Goal: Task Accomplishment & Management: Complete application form

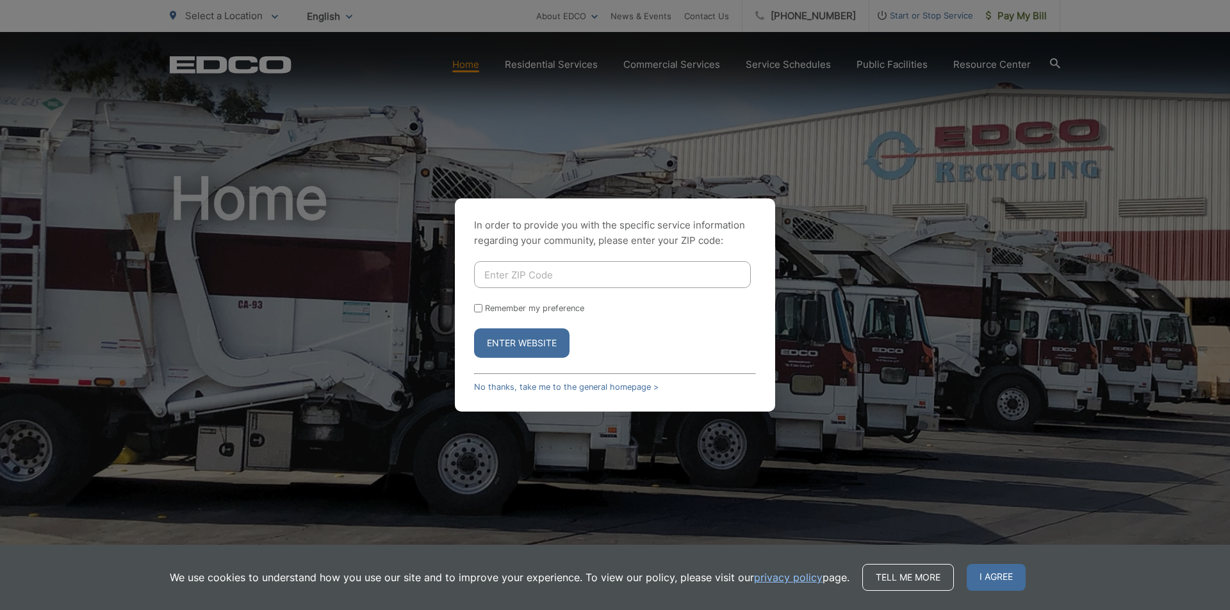
click at [658, 275] on input "Enter ZIP Code" at bounding box center [612, 274] width 277 height 27
type input "92082"
click at [524, 337] on button "Enter Website" at bounding box center [521, 343] width 95 height 29
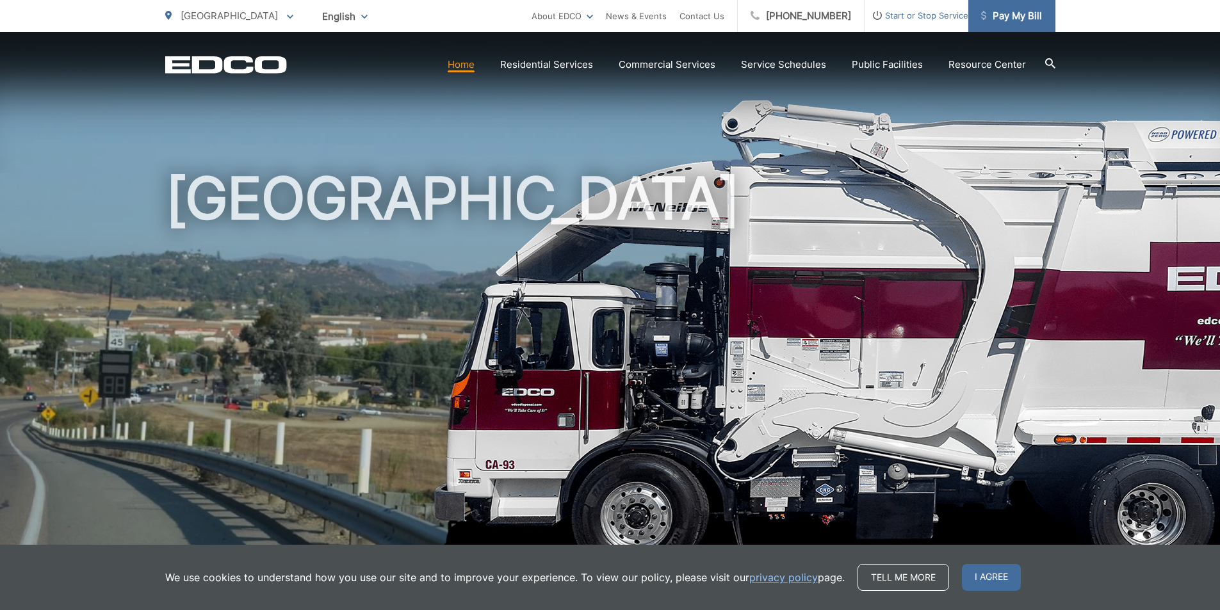
click at [1011, 23] on span "Pay My Bill" at bounding box center [1011, 15] width 61 height 15
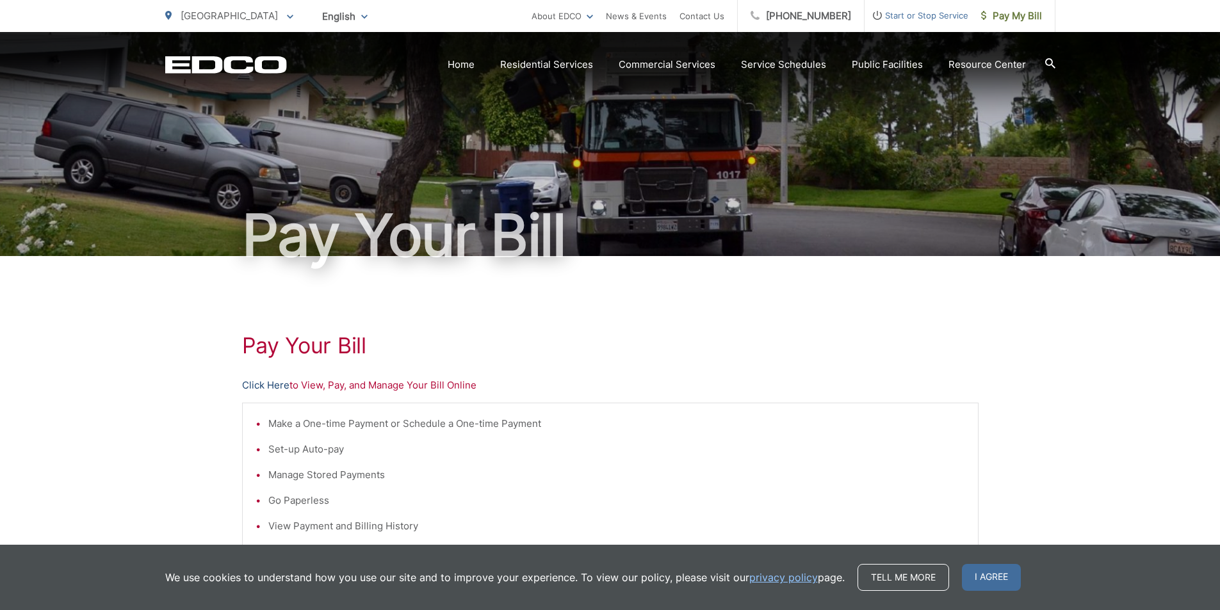
click at [281, 389] on link "Click Here" at bounding box center [265, 385] width 47 height 15
click at [1014, 26] on link "Pay My Bill" at bounding box center [1011, 16] width 87 height 32
click at [1015, 16] on span "Pay My Bill" at bounding box center [1011, 15] width 61 height 15
click at [266, 384] on link "Click Here" at bounding box center [265, 385] width 47 height 15
click at [938, 16] on span "Start or Stop Service" at bounding box center [917, 15] width 104 height 15
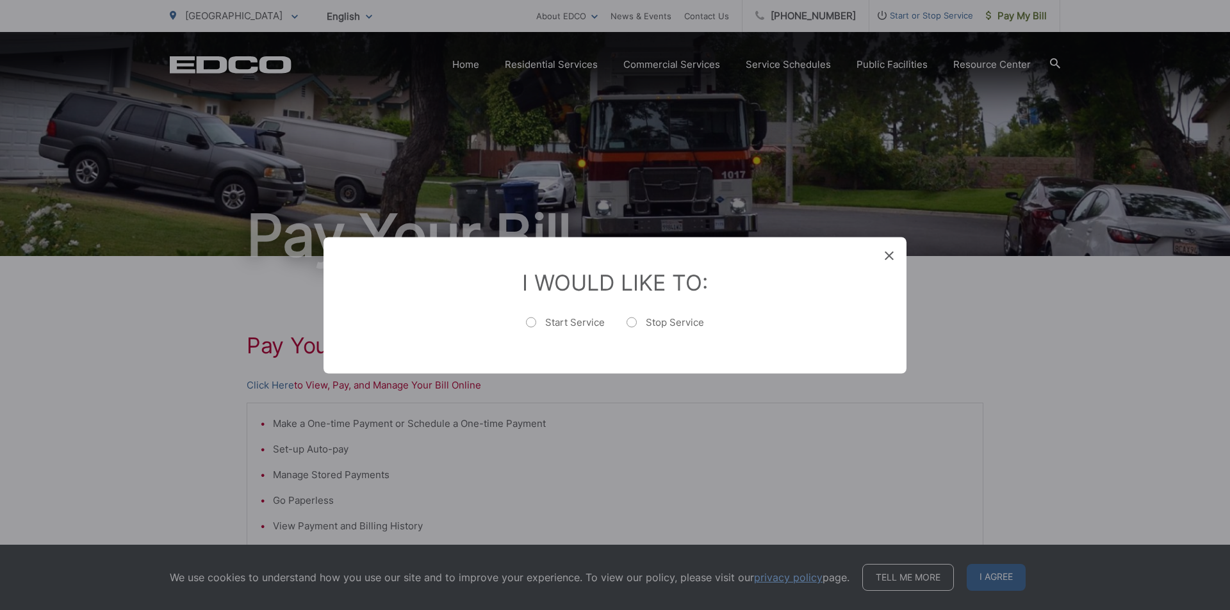
click at [632, 320] on label "Stop Service" at bounding box center [664, 329] width 77 height 26
radio input "true"
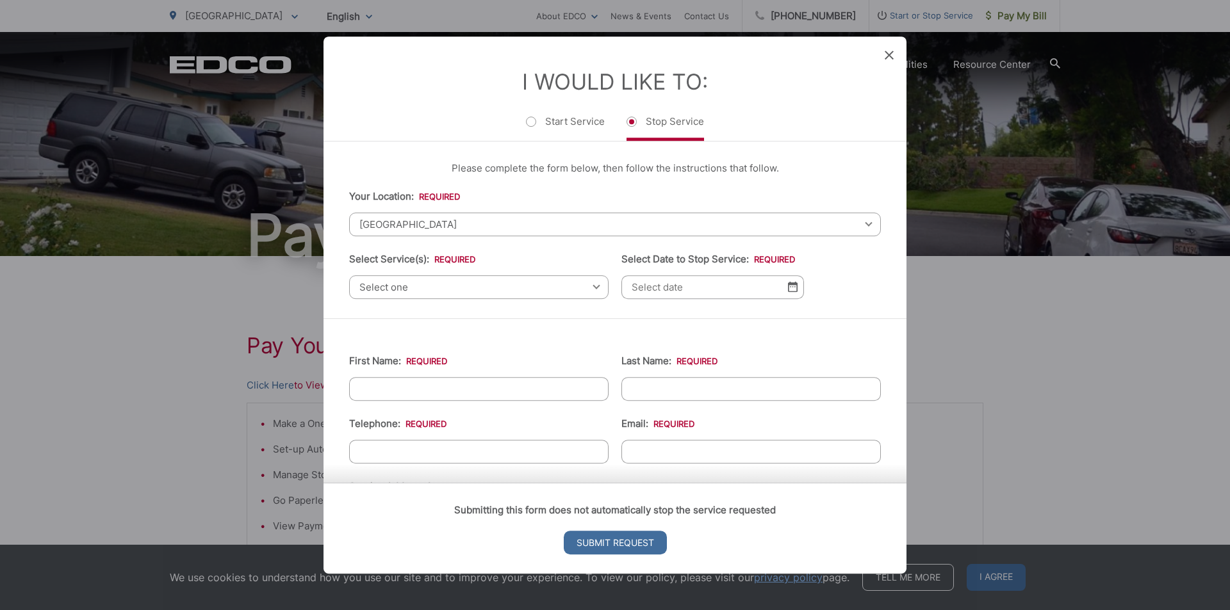
click at [594, 293] on span "Select one" at bounding box center [478, 287] width 259 height 24
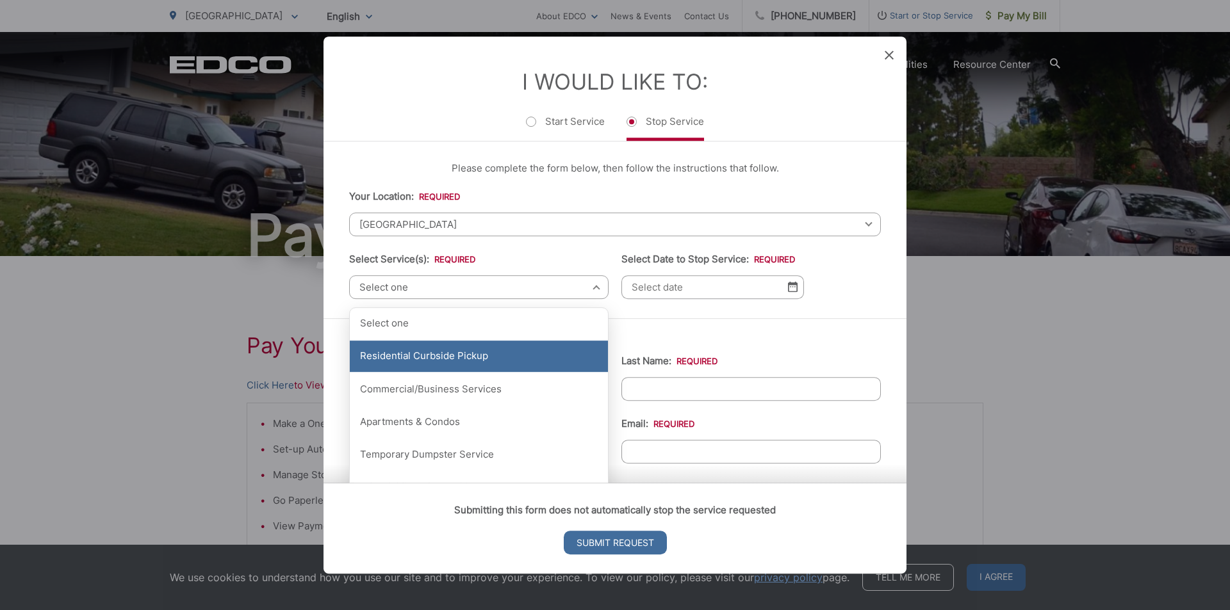
click at [500, 355] on div "Residential Curbside Pickup" at bounding box center [479, 357] width 258 height 32
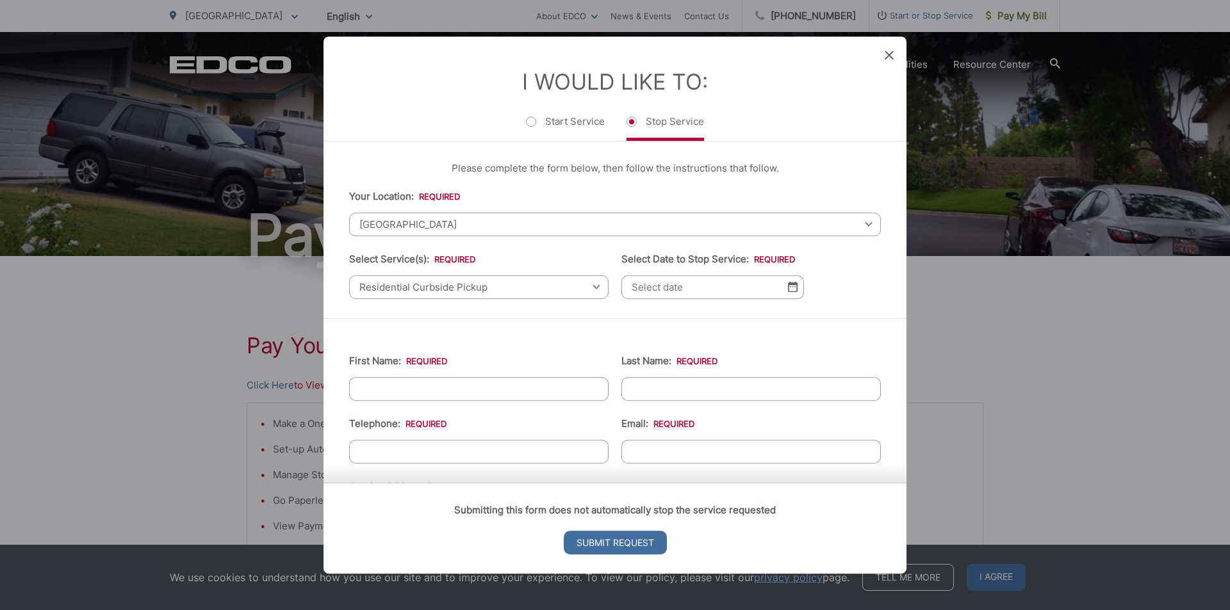
click at [788, 286] on img at bounding box center [793, 287] width 10 height 11
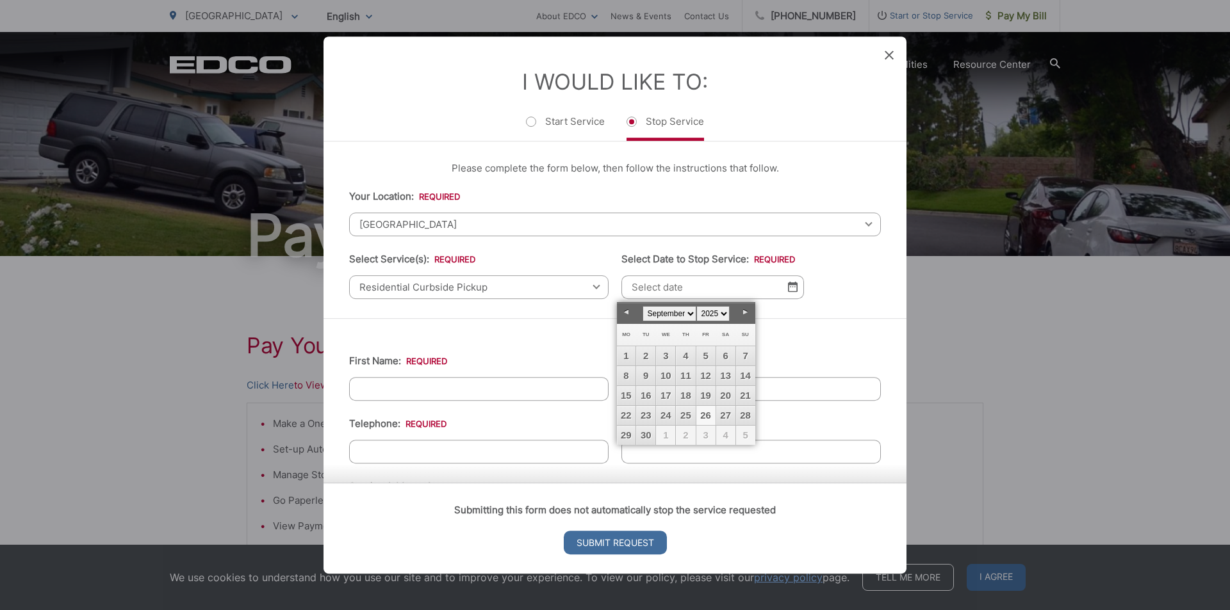
click at [708, 414] on link "26" at bounding box center [705, 415] width 19 height 19
type input "[DATE]"
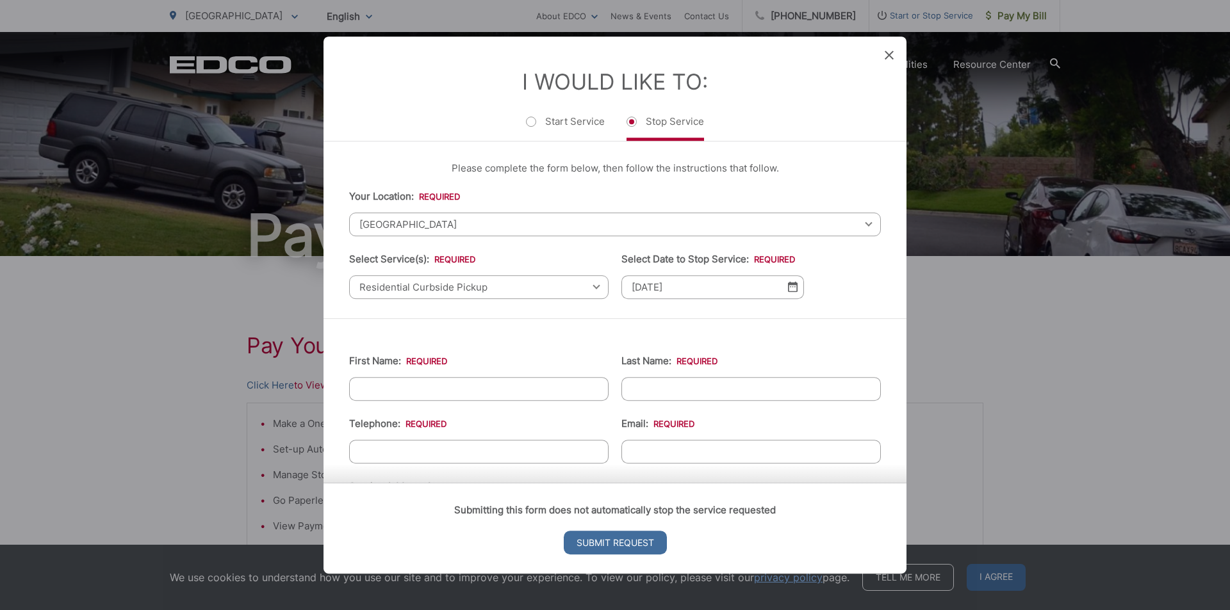
click at [570, 393] on input "First Name: *" at bounding box center [478, 389] width 259 height 24
type input "[PERSON_NAME]"
type input "E [PERSON_NAME]"
type input "27911"
click at [471, 450] on input "(___) ___-____" at bounding box center [478, 452] width 259 height 24
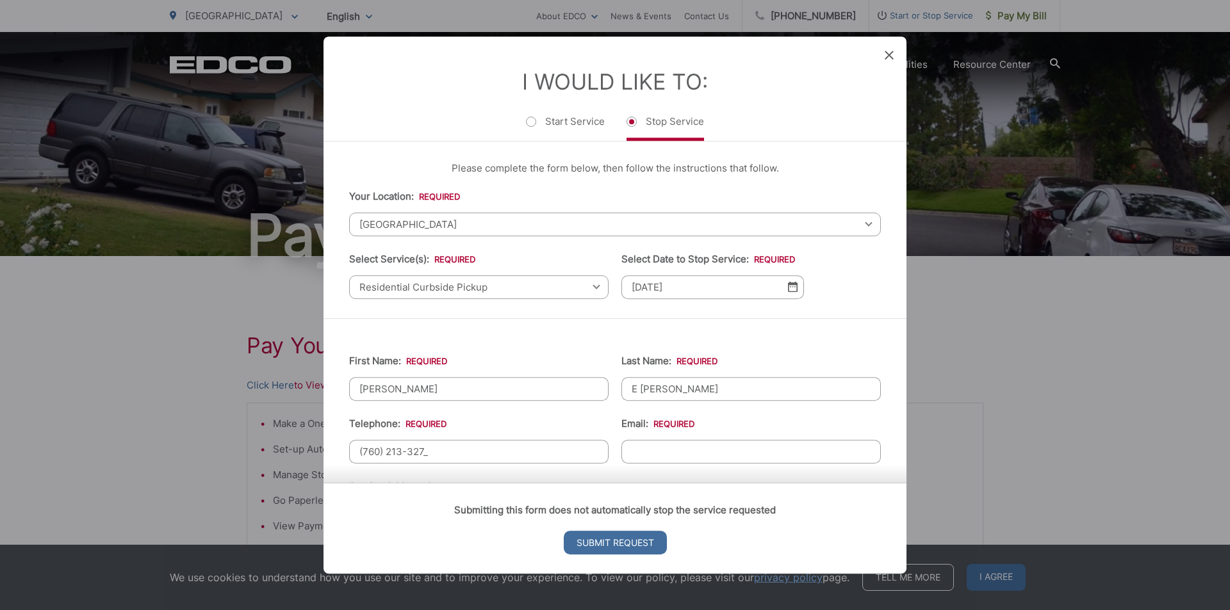
type input "[PHONE_NUMBER]"
click at [654, 453] on input "Email: *" at bounding box center [750, 452] width 259 height 24
type input "u"
click at [412, 393] on input "[PERSON_NAME]" at bounding box center [478, 389] width 259 height 24
type input "R"
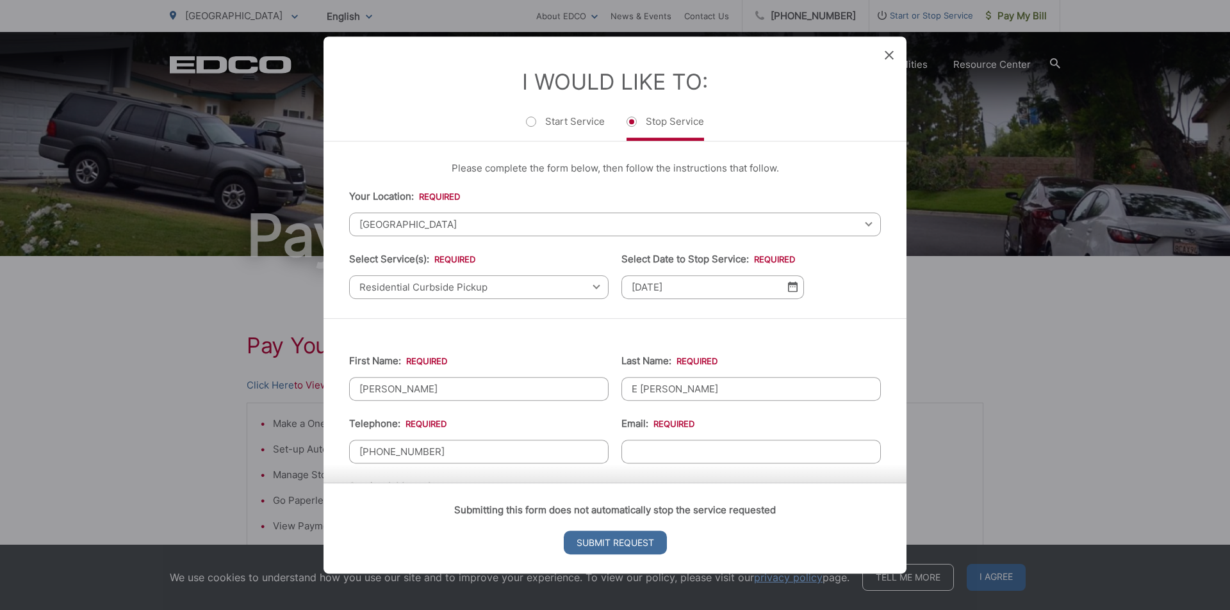
type input "[PERSON_NAME]"
click at [680, 393] on input "E [PERSON_NAME]" at bounding box center [750, 389] width 259 height 24
type input "E"
type input "[PERSON_NAME]"
click at [469, 443] on input "[PHONE_NUMBER]" at bounding box center [478, 452] width 259 height 24
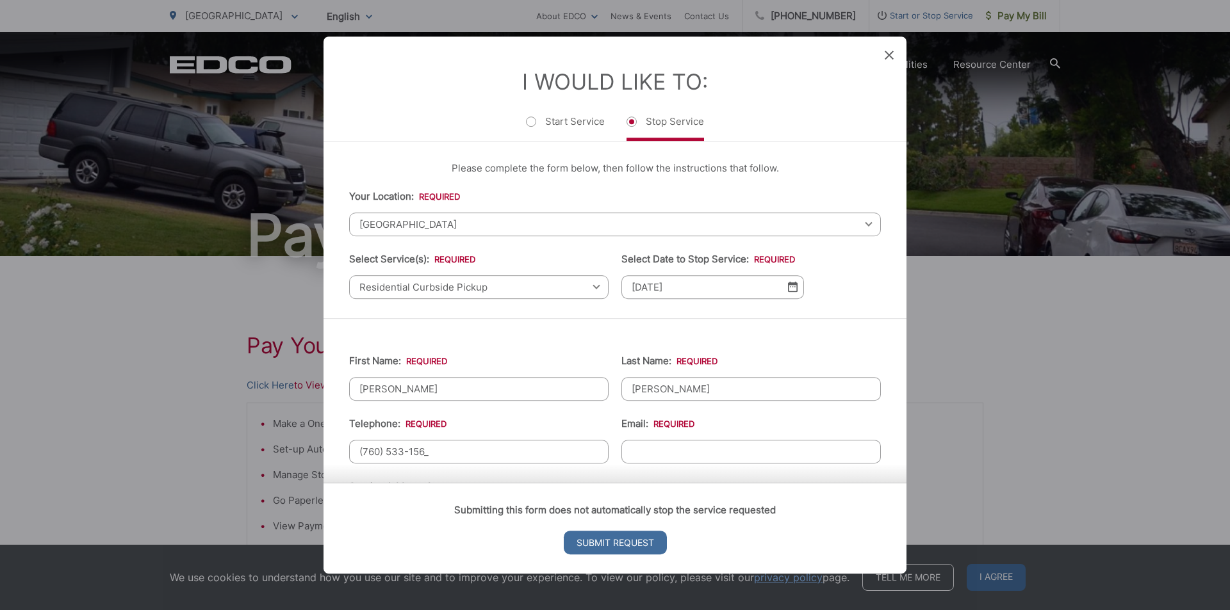
type input "[PHONE_NUMBER]"
click at [732, 450] on input "Email: *" at bounding box center [750, 452] width 259 height 24
type input "[EMAIL_ADDRESS][DOMAIN_NAME]"
click at [630, 541] on input "Submit Request" at bounding box center [615, 543] width 103 height 24
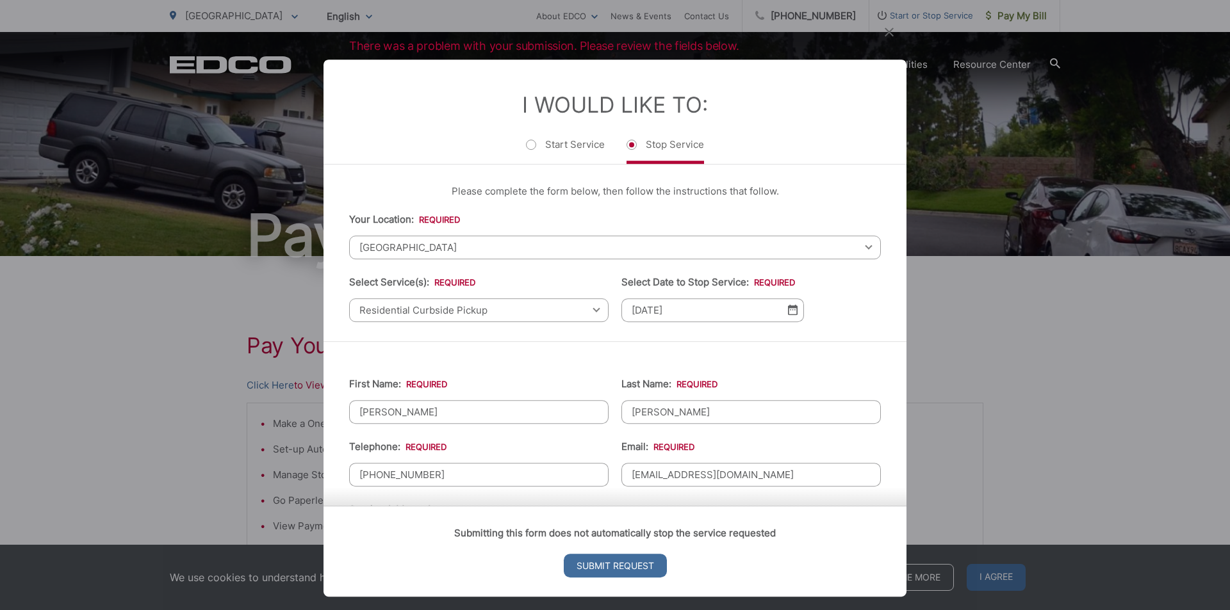
click at [843, 250] on span "[GEOGRAPHIC_DATA]" at bounding box center [615, 248] width 532 height 24
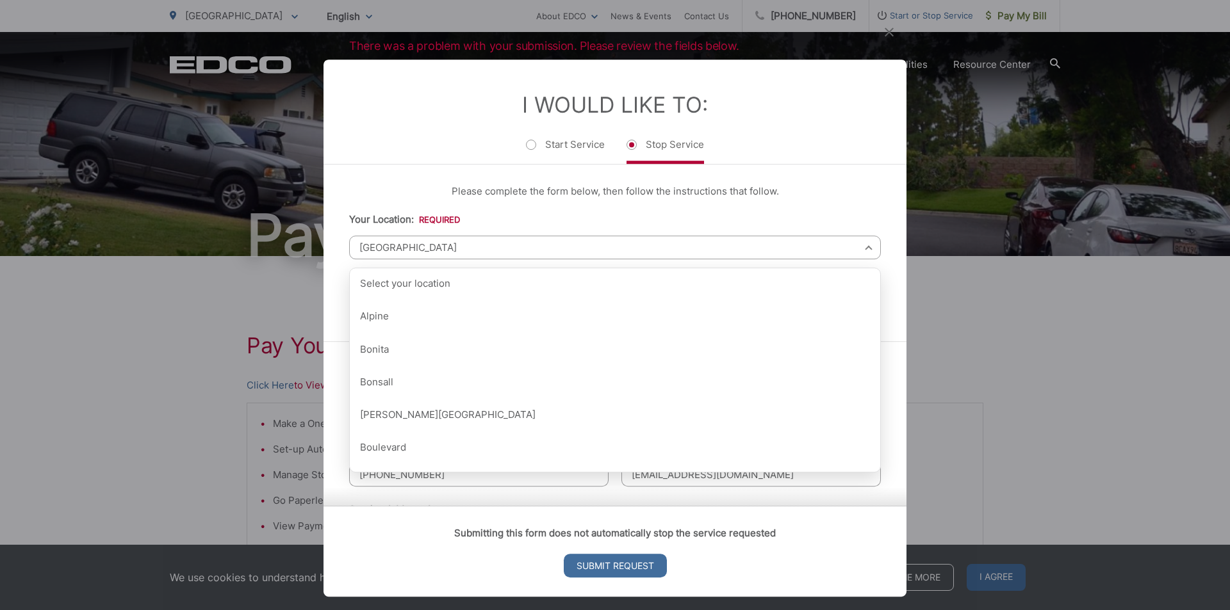
click at [840, 250] on span "[GEOGRAPHIC_DATA]" at bounding box center [615, 248] width 532 height 24
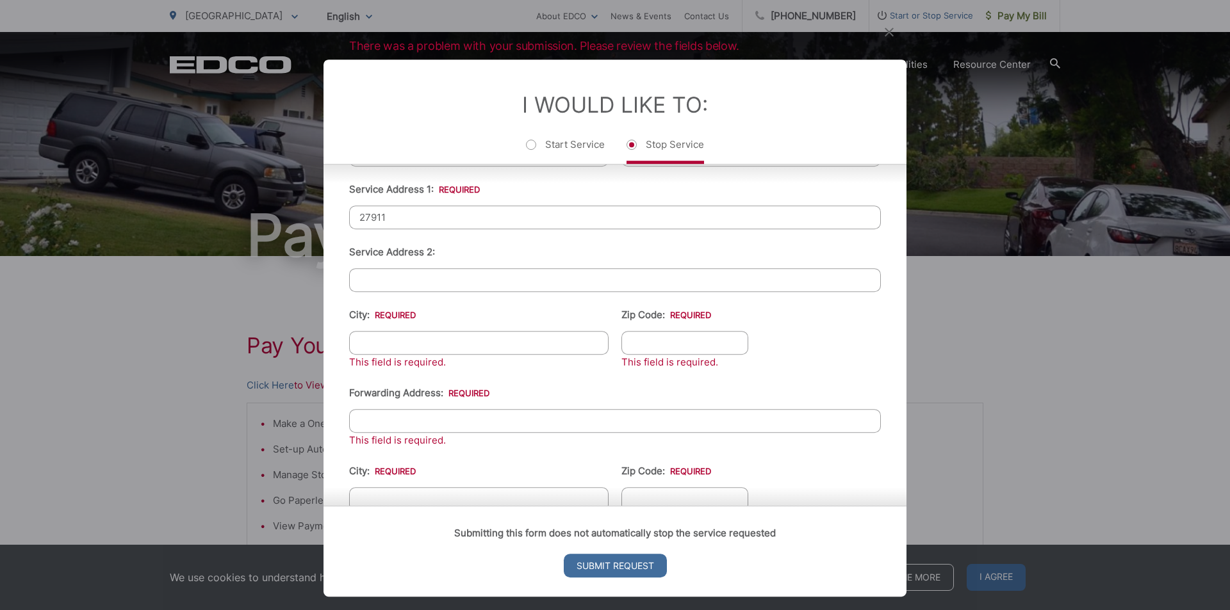
scroll to position [256, 0]
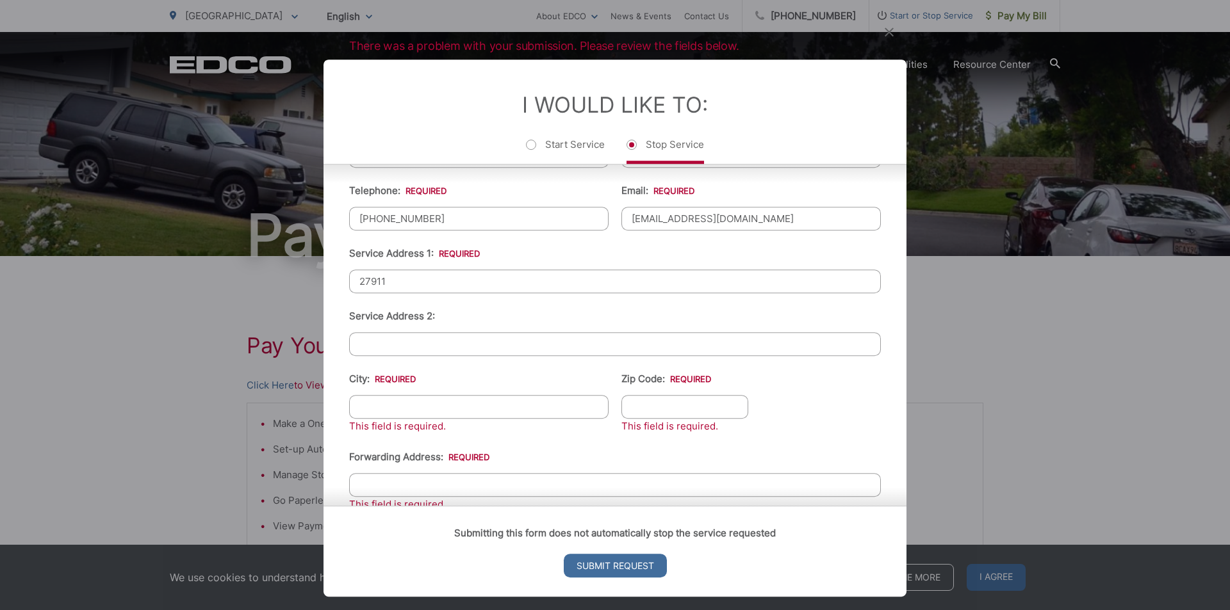
click at [526, 286] on input "27911" at bounding box center [615, 282] width 532 height 24
type input "[STREET_ADDRESS]"
click at [527, 410] on input "City: *" at bounding box center [478, 407] width 259 height 24
type input "[GEOGRAPHIC_DATA]"
click at [638, 407] on input "Zip Code: *" at bounding box center [684, 407] width 127 height 24
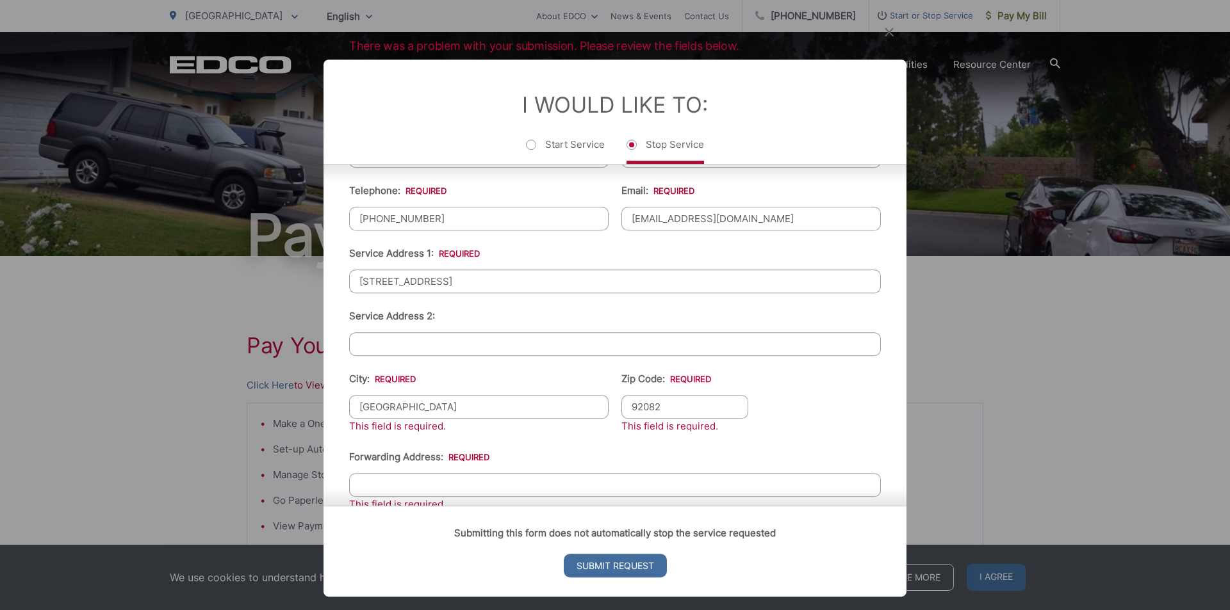
type input "92082"
click at [574, 482] on input "Forwarding Address: *" at bounding box center [615, 485] width 532 height 24
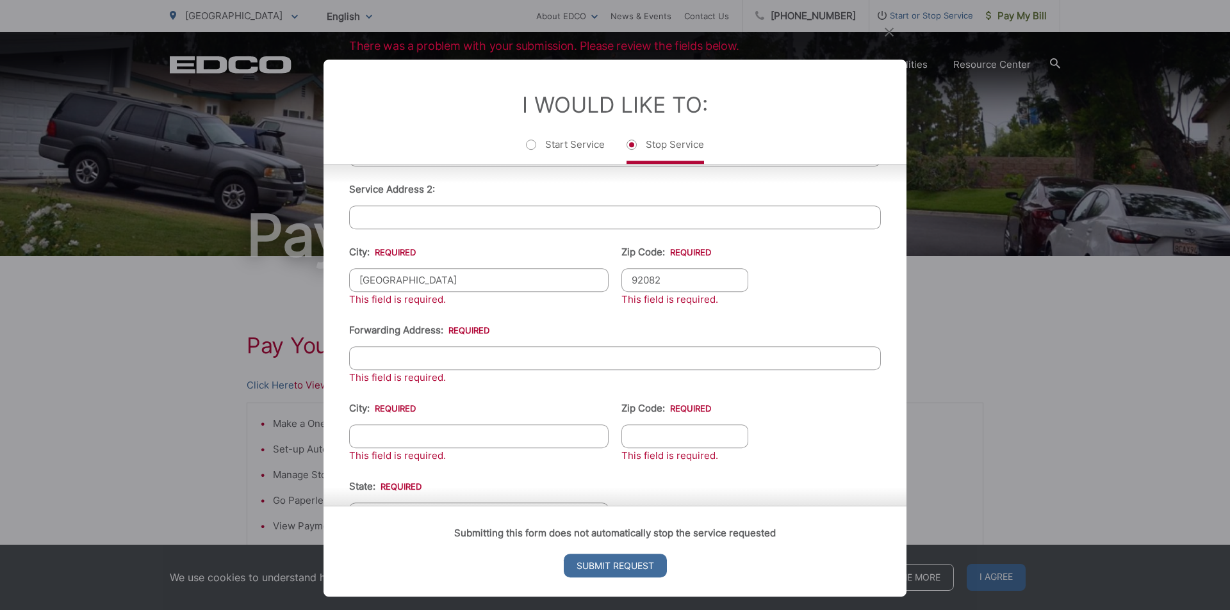
scroll to position [384, 0]
type input "[STREET_ADDRESS]"
click at [562, 442] on input "City: *" at bounding box center [478, 435] width 259 height 24
type input "Escondido"
click at [554, 353] on input "[STREET_ADDRESS]" at bounding box center [615, 357] width 532 height 24
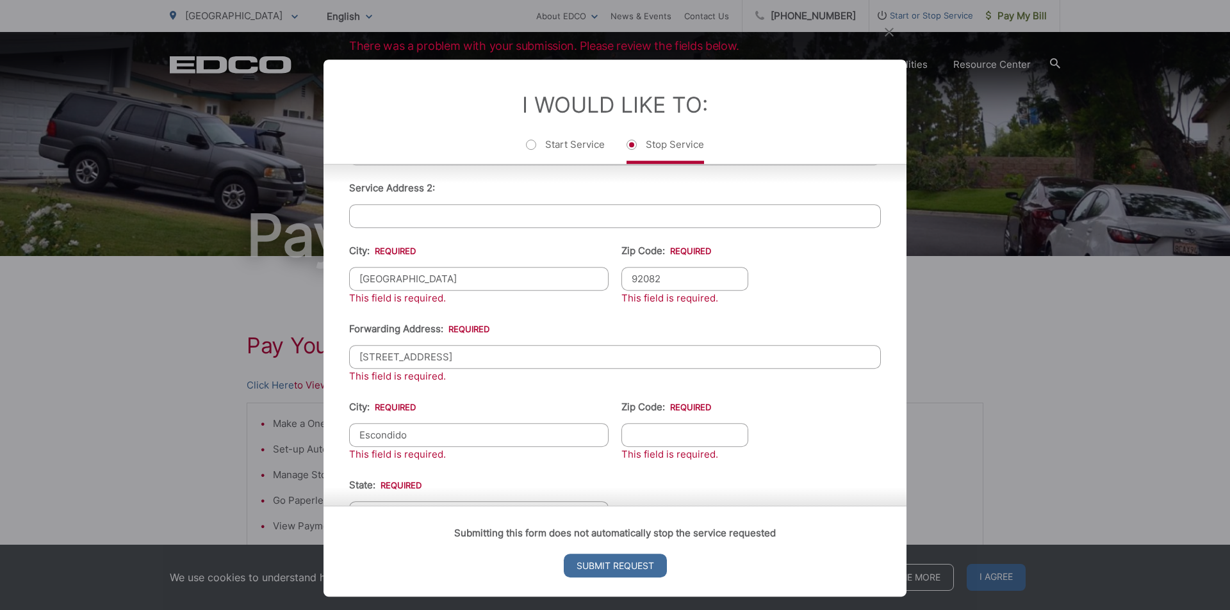
type input "[STREET_ADDRESS]"
click at [671, 435] on input "Zip Code: *" at bounding box center [684, 435] width 127 height 24
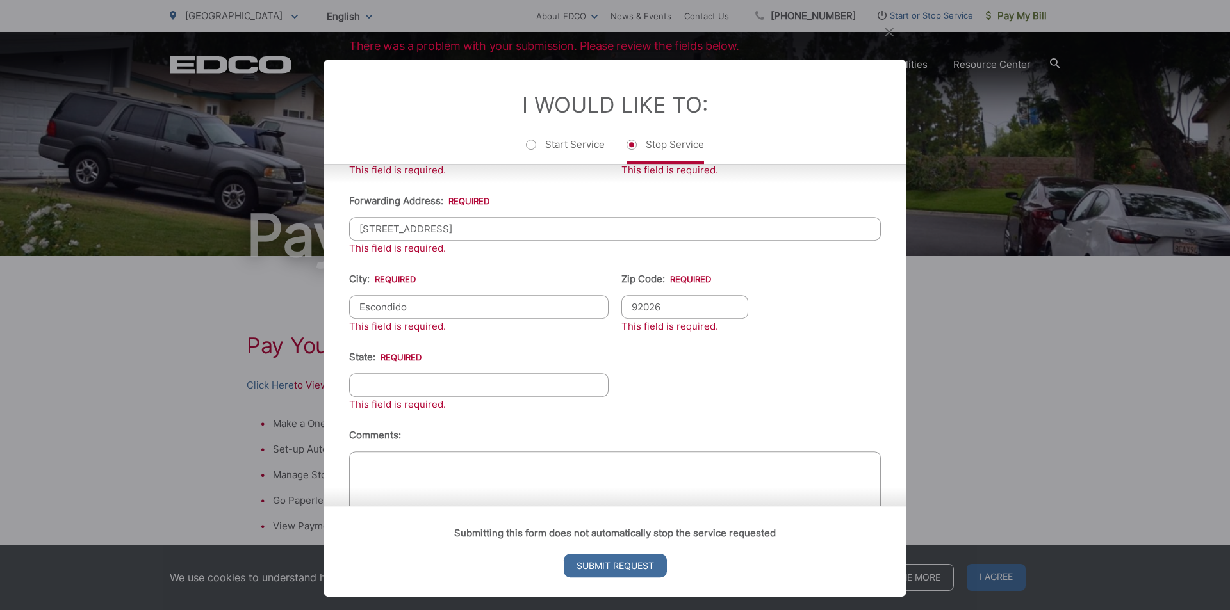
scroll to position [558, 0]
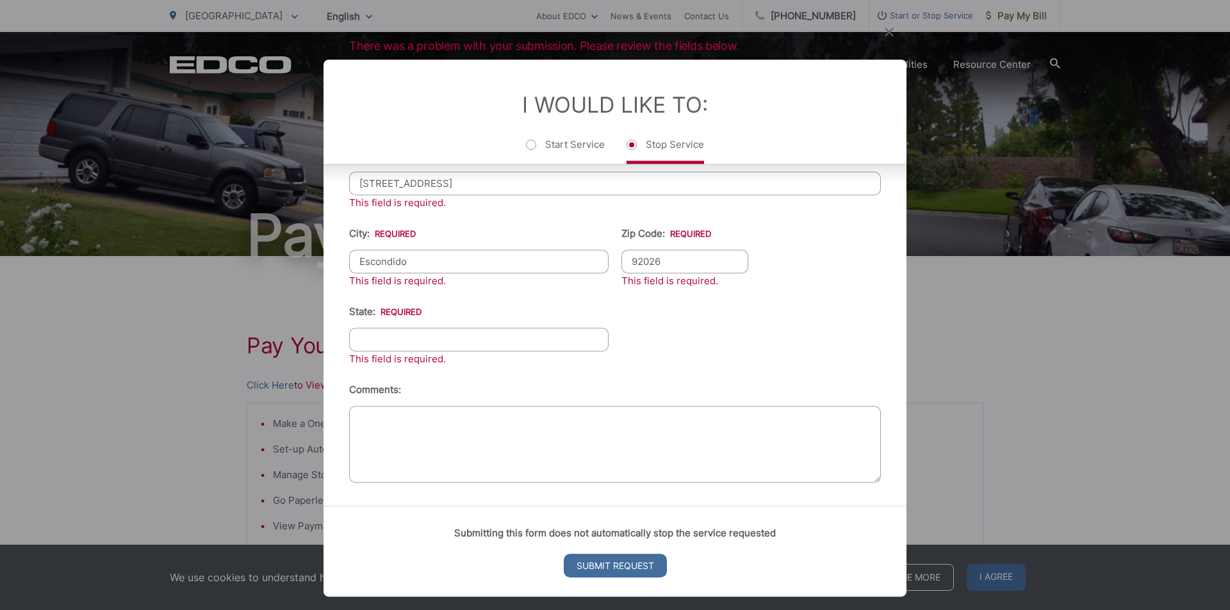
type input "92026"
click at [566, 351] on input "State: *" at bounding box center [478, 340] width 259 height 24
type input "CA"
click at [603, 433] on textarea "Comments:" at bounding box center [615, 444] width 532 height 77
type textarea "We sold our house and moved to [GEOGRAPHIC_DATA]"
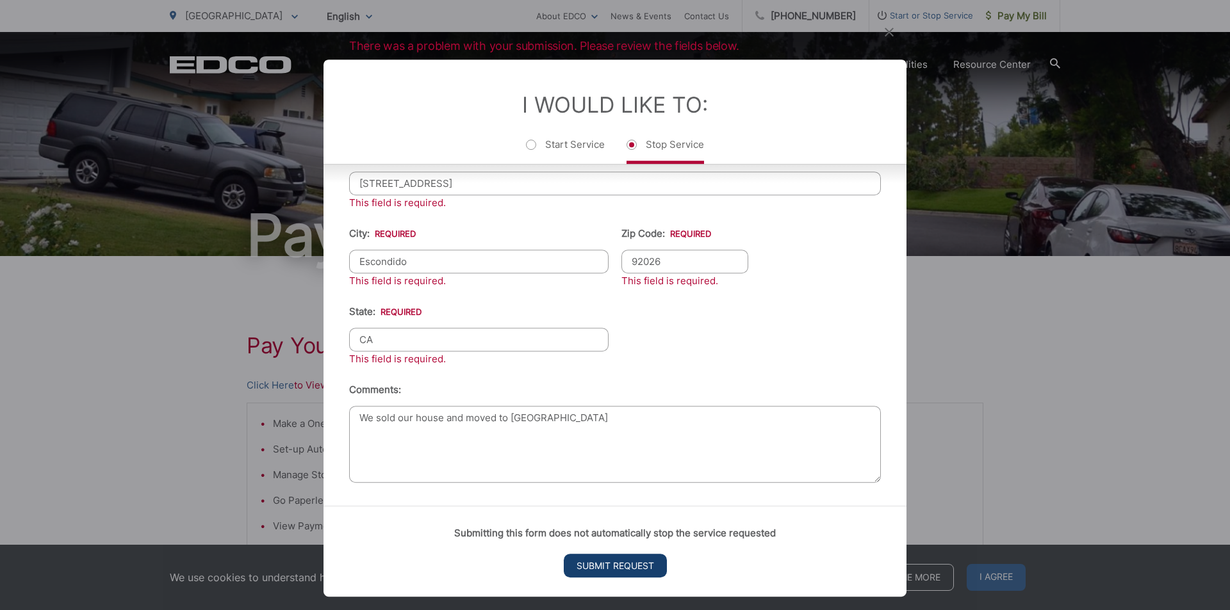
click at [623, 559] on input "Submit Request" at bounding box center [615, 566] width 103 height 24
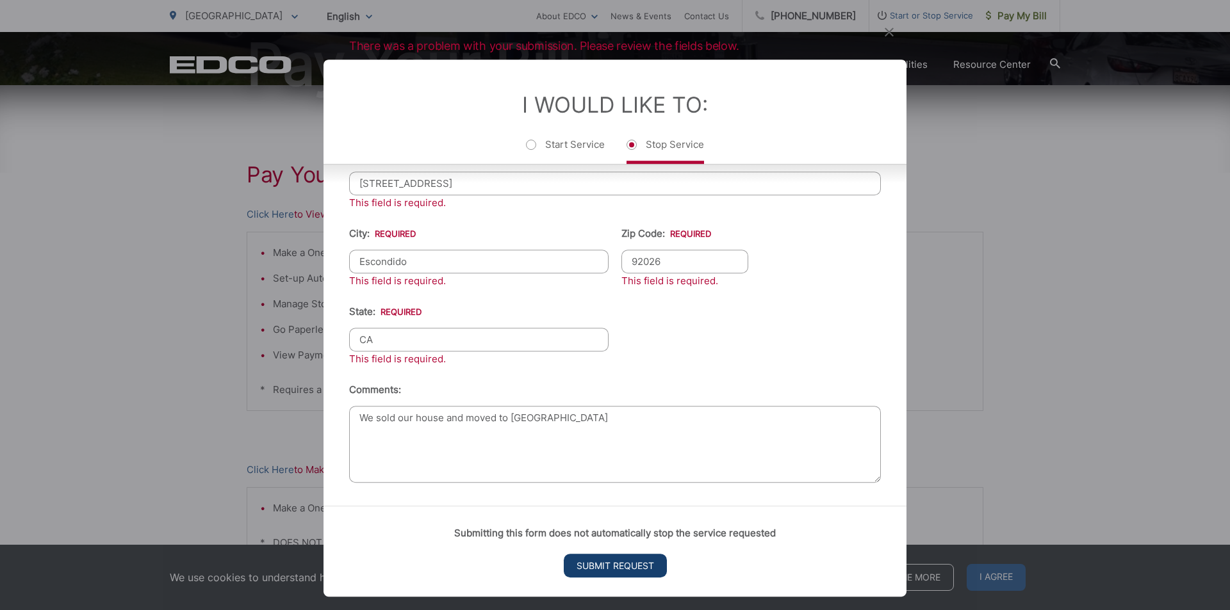
scroll to position [13, 5]
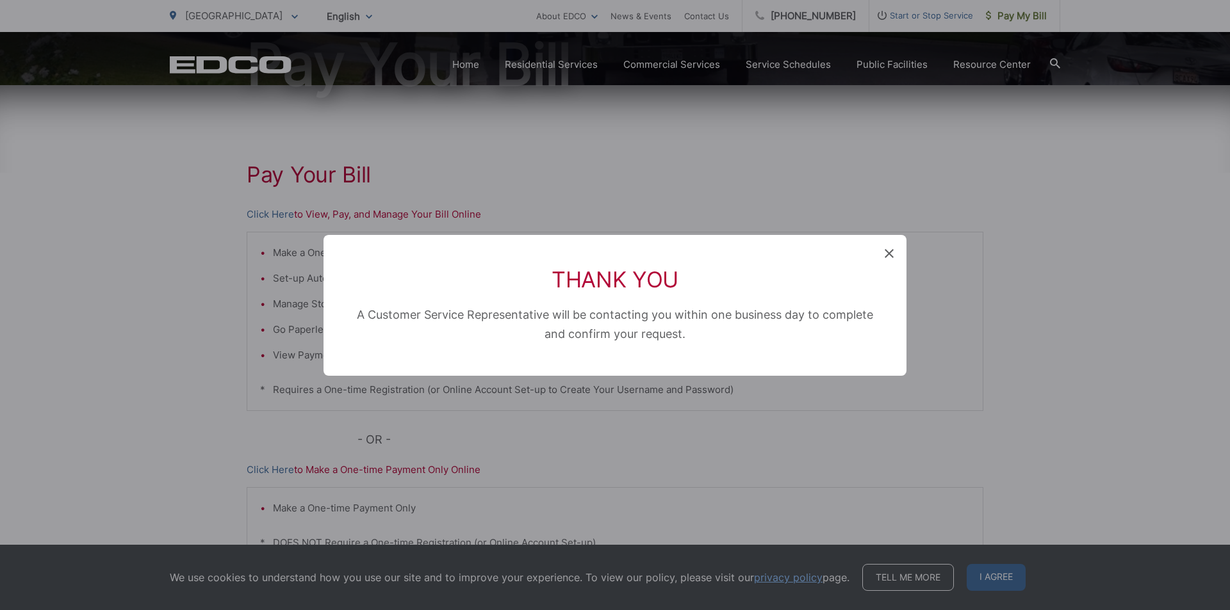
click at [890, 255] on icon at bounding box center [888, 253] width 9 height 9
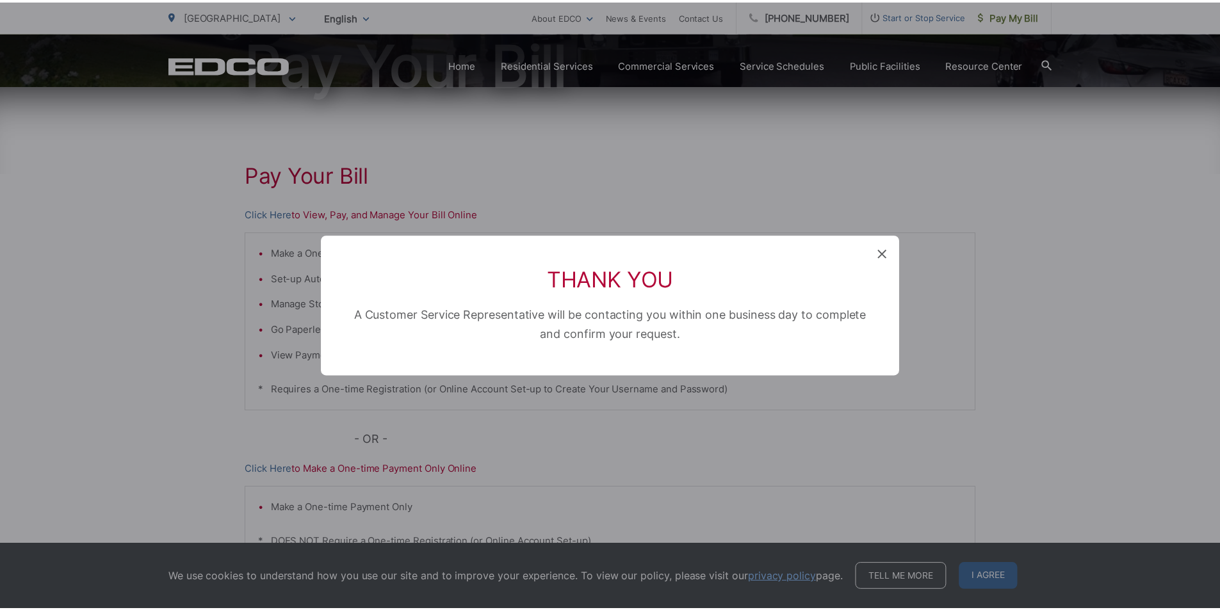
scroll to position [0, 0]
